Goal: Task Accomplishment & Management: Use online tool/utility

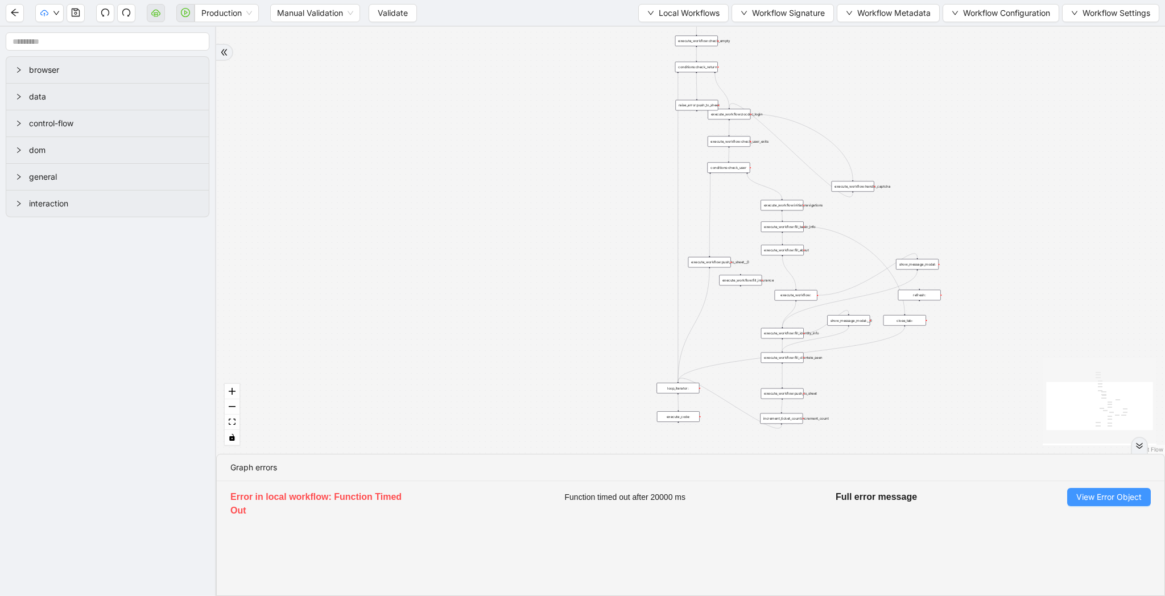
click at [1112, 494] on span "View Error Object" at bounding box center [1109, 497] width 65 height 13
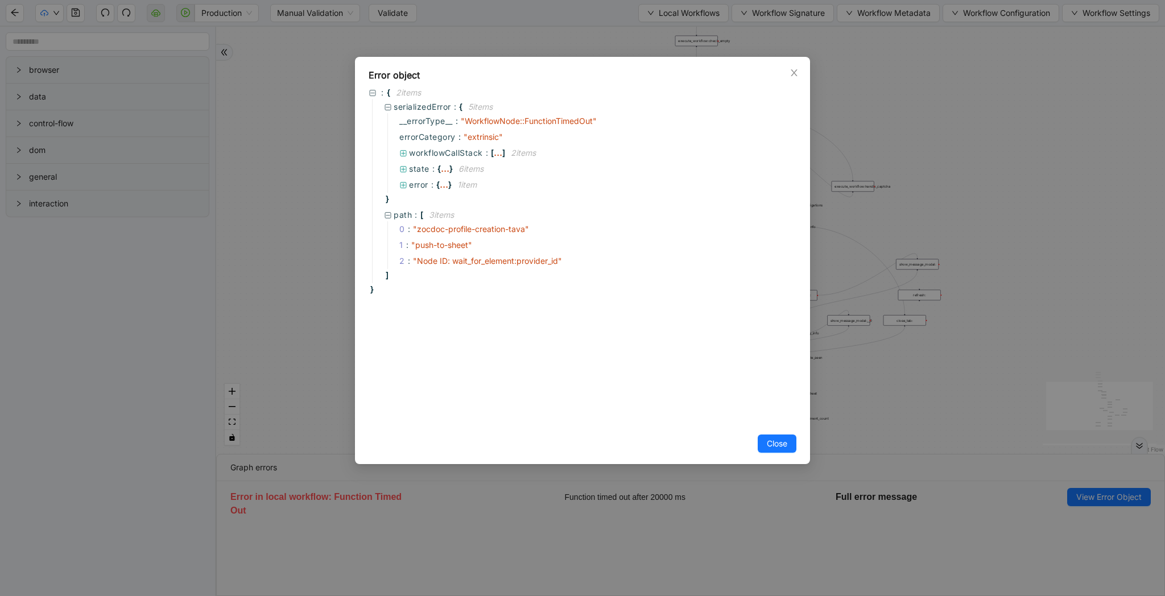
click at [300, 64] on div "Error object : { 2 item s serializedError : { 5 item s __errorType__ : " Workfl…" at bounding box center [582, 298] width 1165 height 596
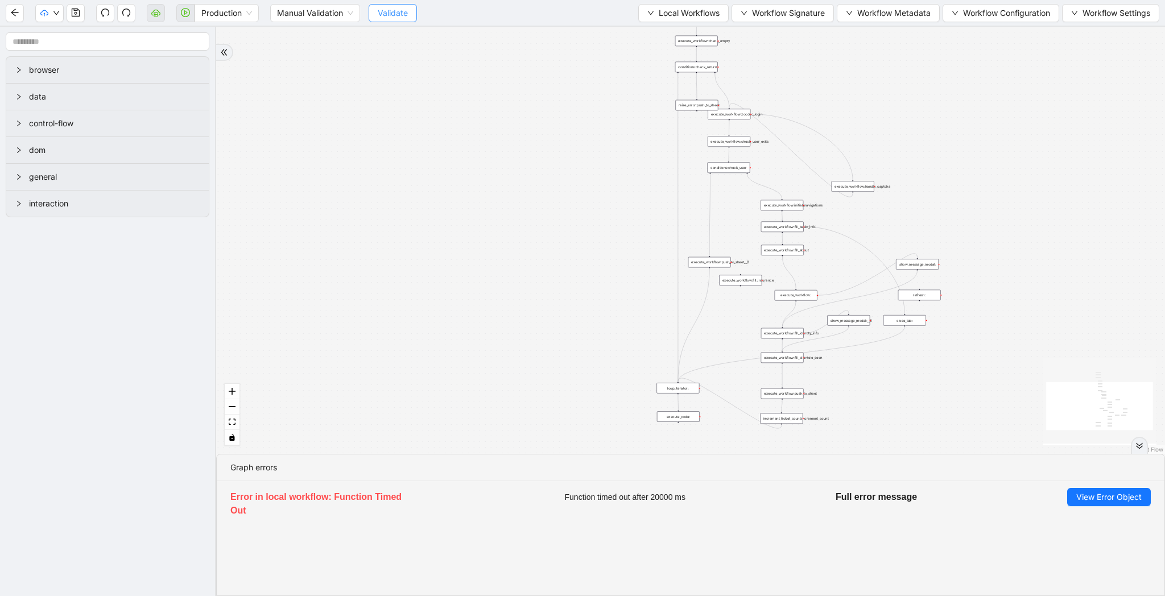
click at [389, 14] on span "Validate" at bounding box center [393, 13] width 30 height 13
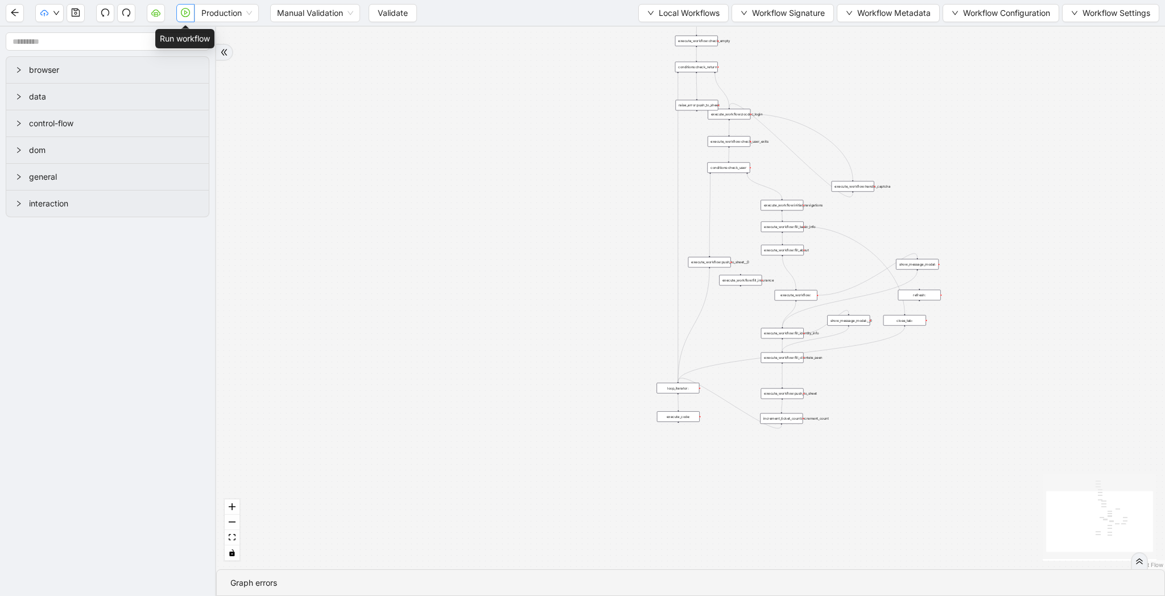
click at [186, 17] on icon "play-circle" at bounding box center [185, 12] width 9 height 9
click at [226, 13] on span "Development" at bounding box center [231, 13] width 60 height 17
click at [230, 49] on div "Production" at bounding box center [231, 54] width 55 height 13
click at [402, 13] on span "Validate" at bounding box center [393, 13] width 30 height 13
click at [188, 14] on icon "play-circle" at bounding box center [185, 12] width 9 height 9
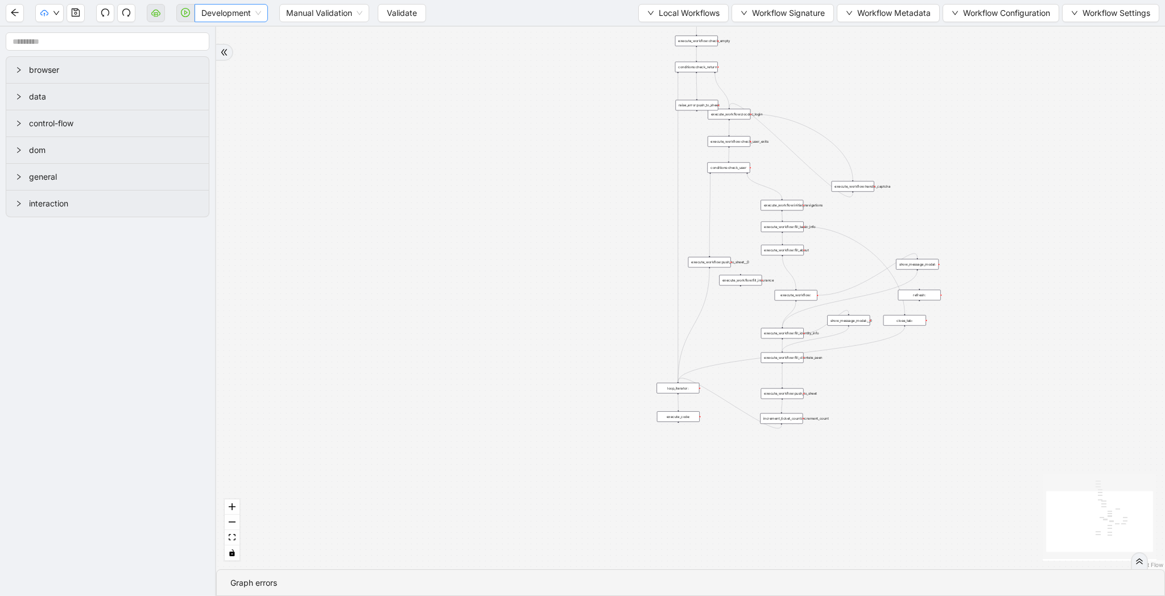
click at [245, 9] on span "Development" at bounding box center [231, 13] width 60 height 17
click at [245, 54] on div "Production" at bounding box center [231, 54] width 55 height 13
click at [402, 16] on span "Validate" at bounding box center [393, 13] width 30 height 13
click at [181, 12] on icon "play-circle" at bounding box center [185, 12] width 9 height 9
click at [239, 10] on span "Development" at bounding box center [231, 13] width 60 height 17
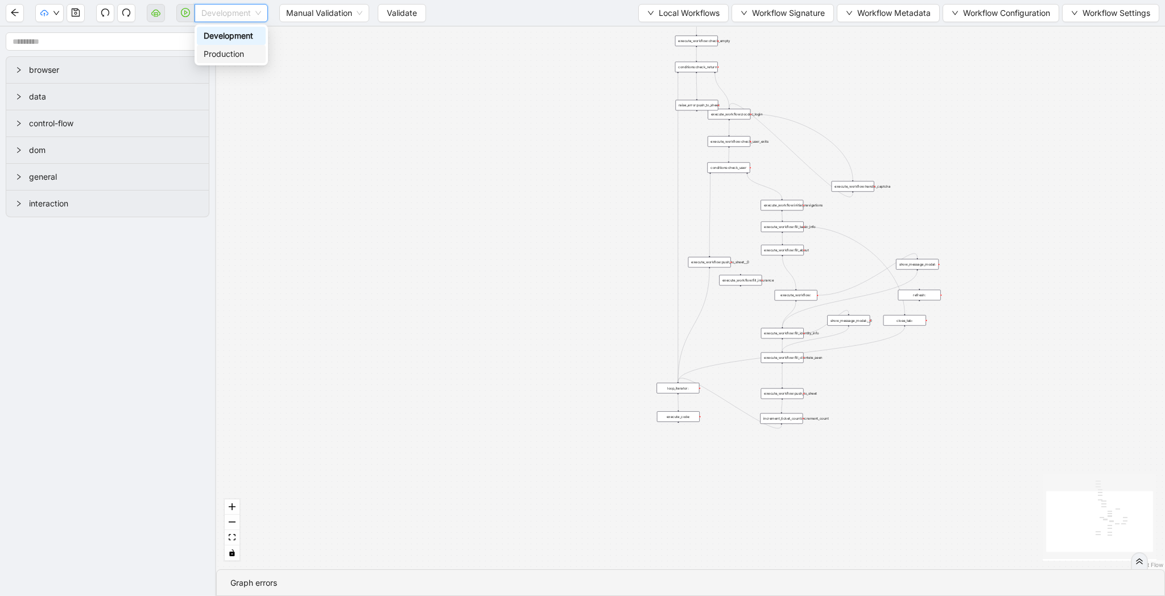
click at [239, 50] on div "Production" at bounding box center [231, 54] width 55 height 13
click at [394, 14] on span "Validate" at bounding box center [393, 13] width 30 height 13
click at [184, 10] on icon "play-circle" at bounding box center [185, 12] width 9 height 9
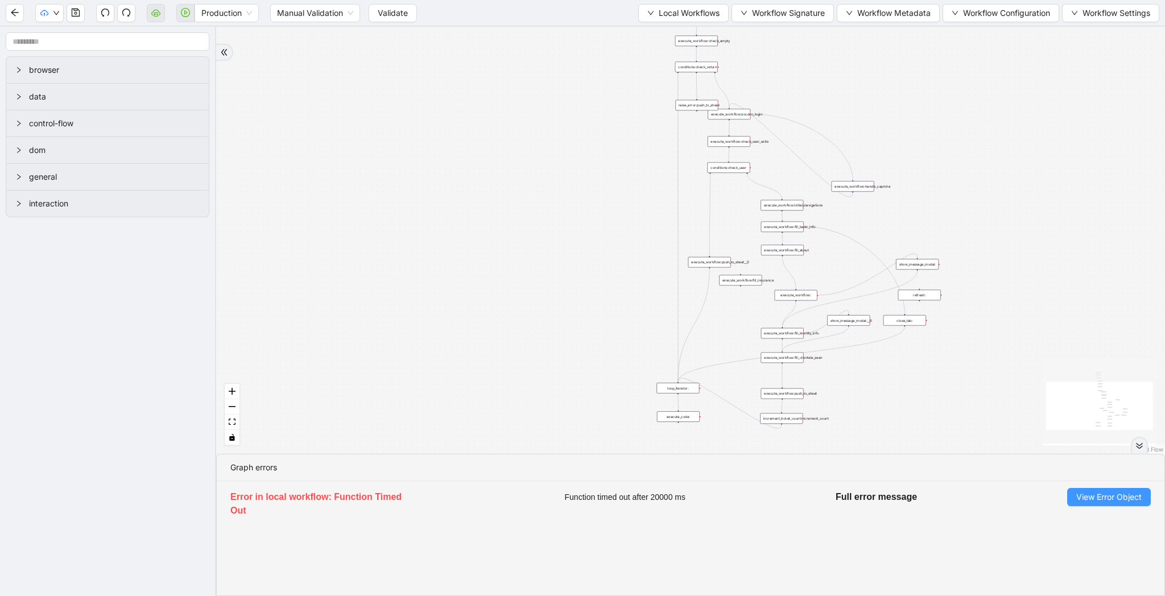
click at [1119, 502] on span "View Error Object" at bounding box center [1109, 497] width 65 height 13
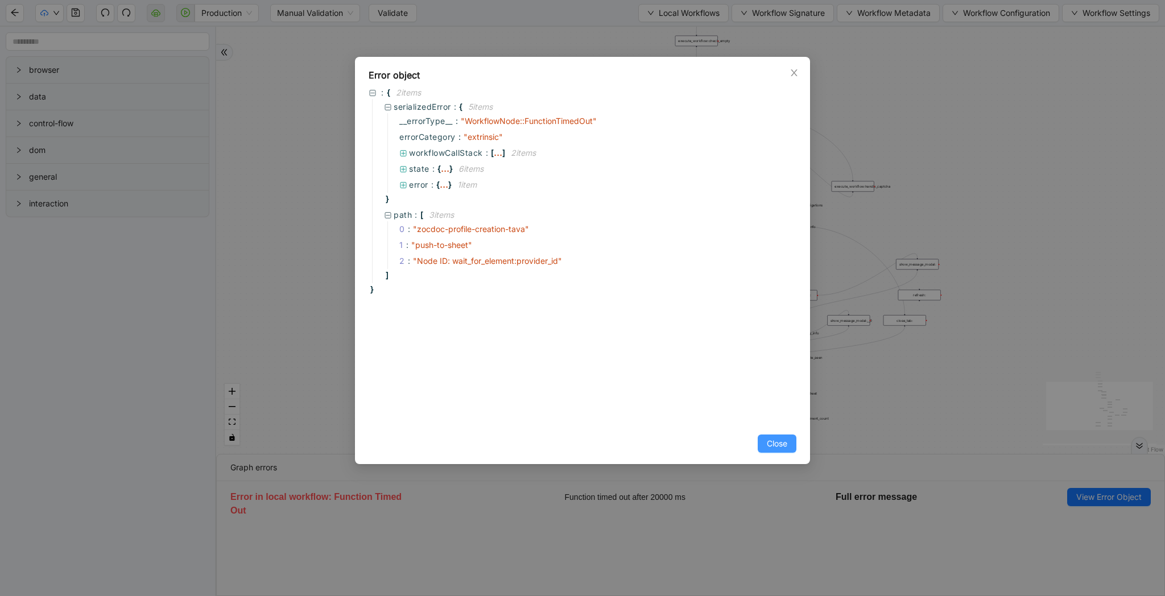
click at [772, 446] on span "Close" at bounding box center [777, 444] width 20 height 13
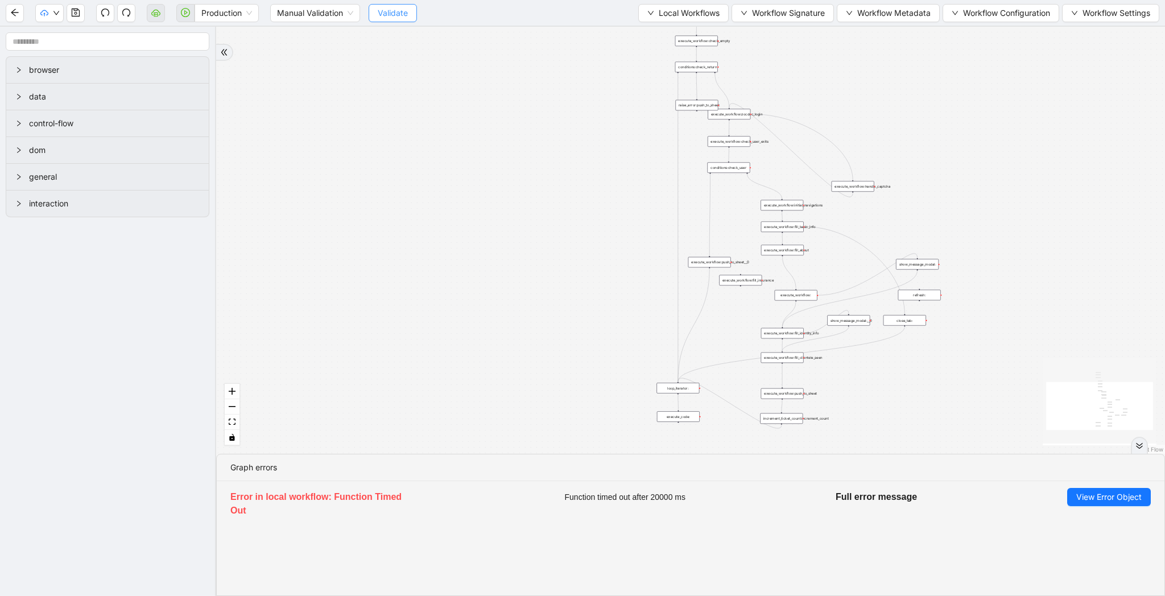
click at [403, 15] on span "Validate" at bounding box center [393, 13] width 30 height 13
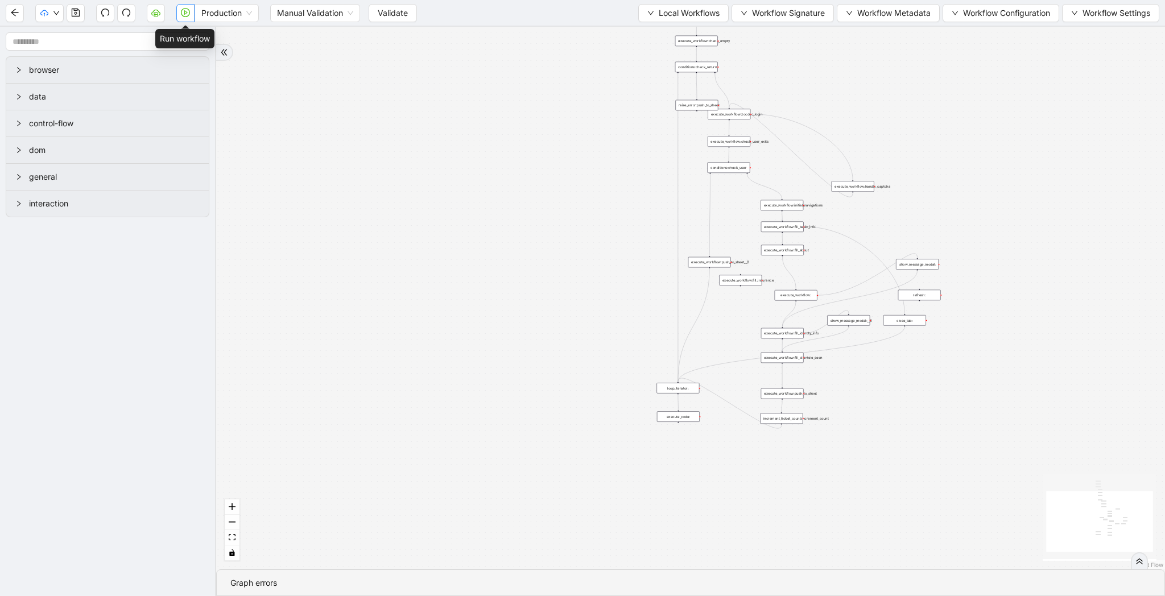
click at [189, 9] on icon "play-circle" at bounding box center [185, 12] width 9 height 9
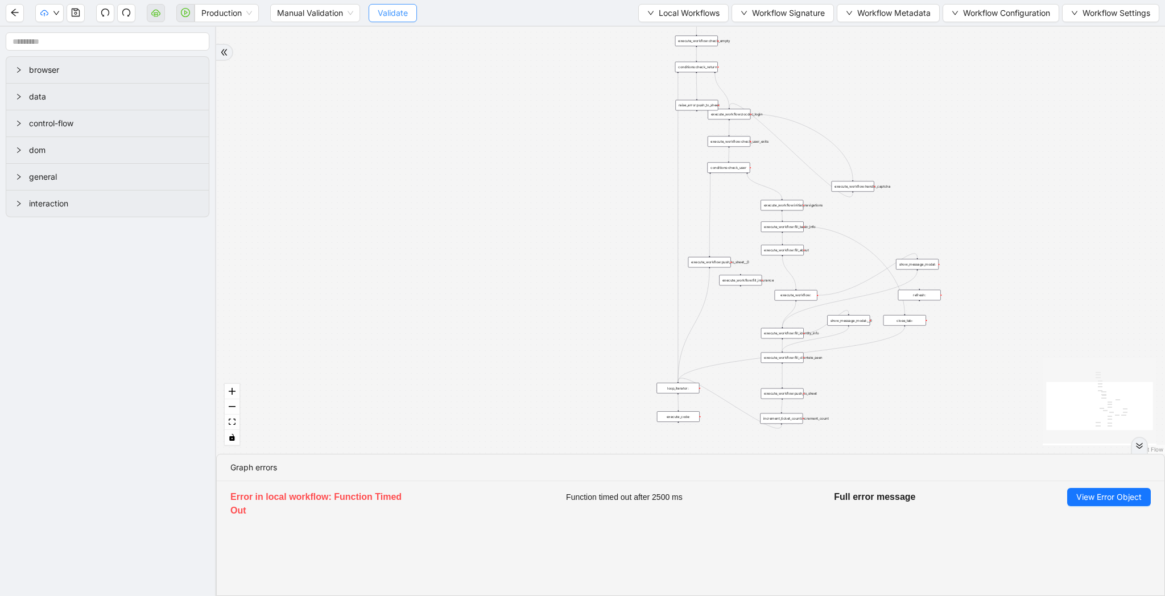
click at [392, 13] on span "Validate" at bounding box center [393, 13] width 30 height 13
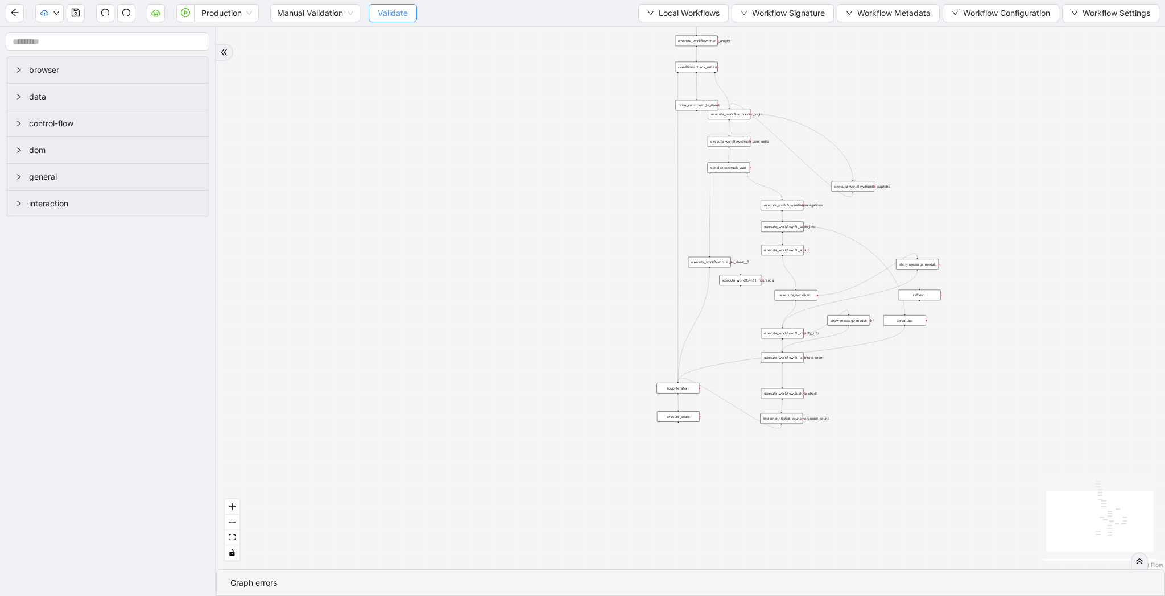
click at [399, 11] on span "Validate" at bounding box center [393, 13] width 30 height 13
click at [179, 15] on button "button" at bounding box center [185, 13] width 18 height 18
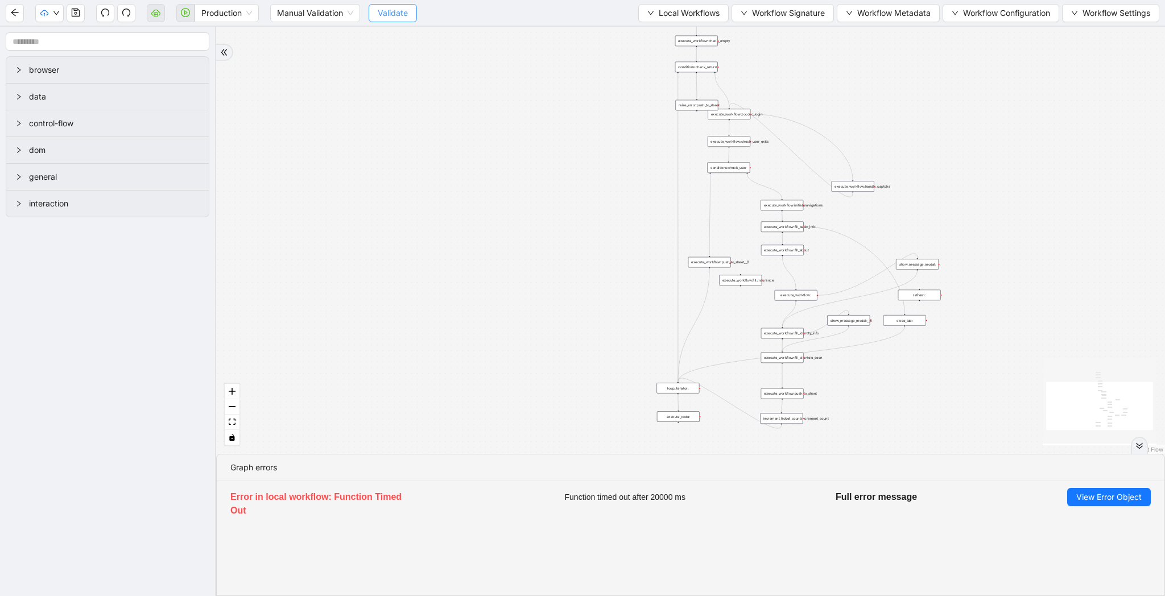
click at [405, 12] on span "Validate" at bounding box center [393, 13] width 30 height 13
